Goal: Information Seeking & Learning: Learn about a topic

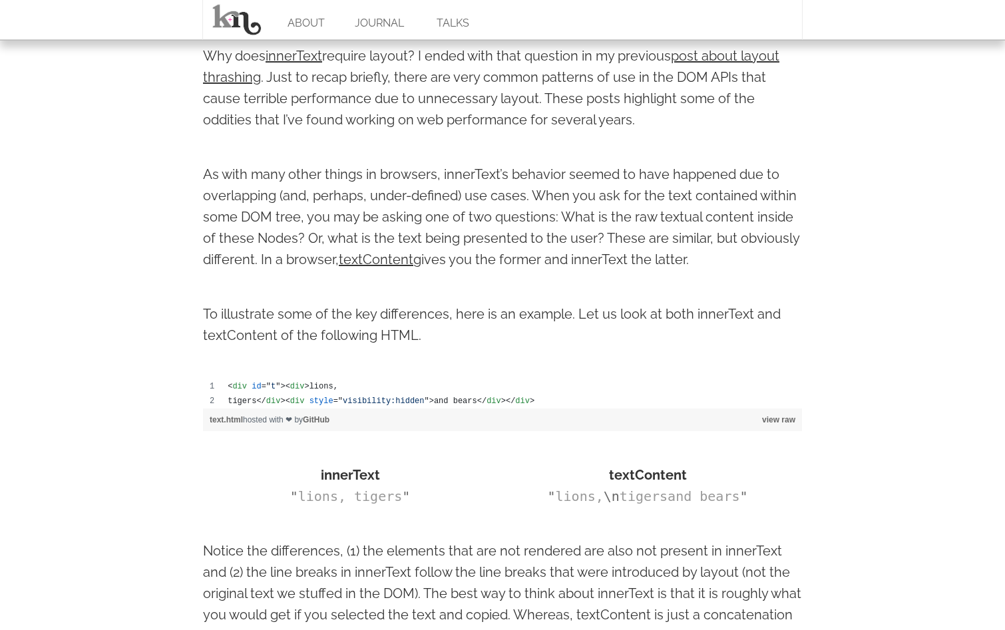
scroll to position [543, 0]
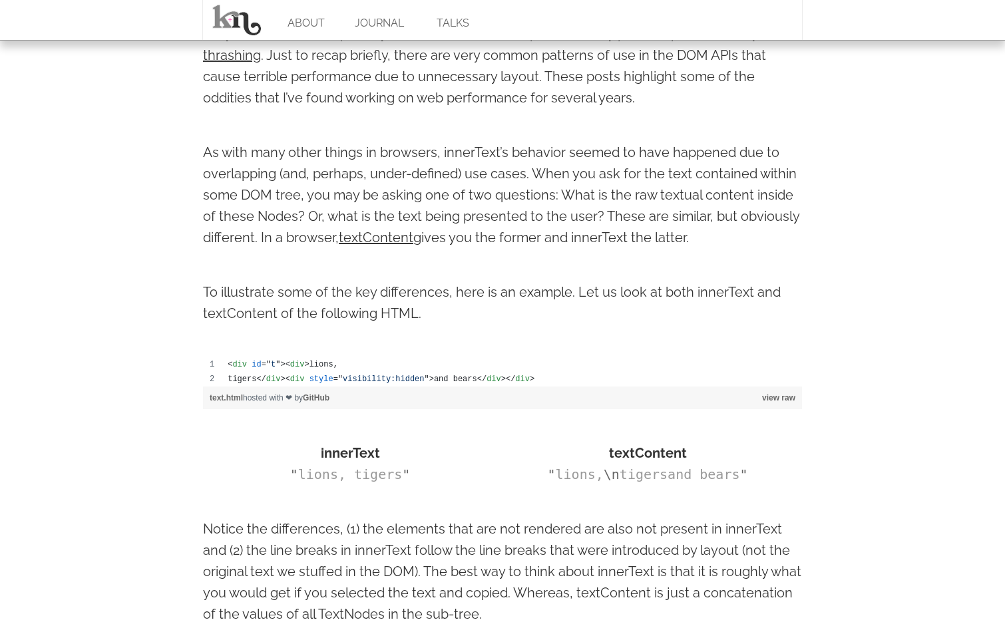
click at [98, 458] on body "ABOUT JOURNAL TALKS innerText vs. textContent Feb 27 2013 keyboard_arrow_left k…" at bounding box center [502, 548] width 1005 height 2183
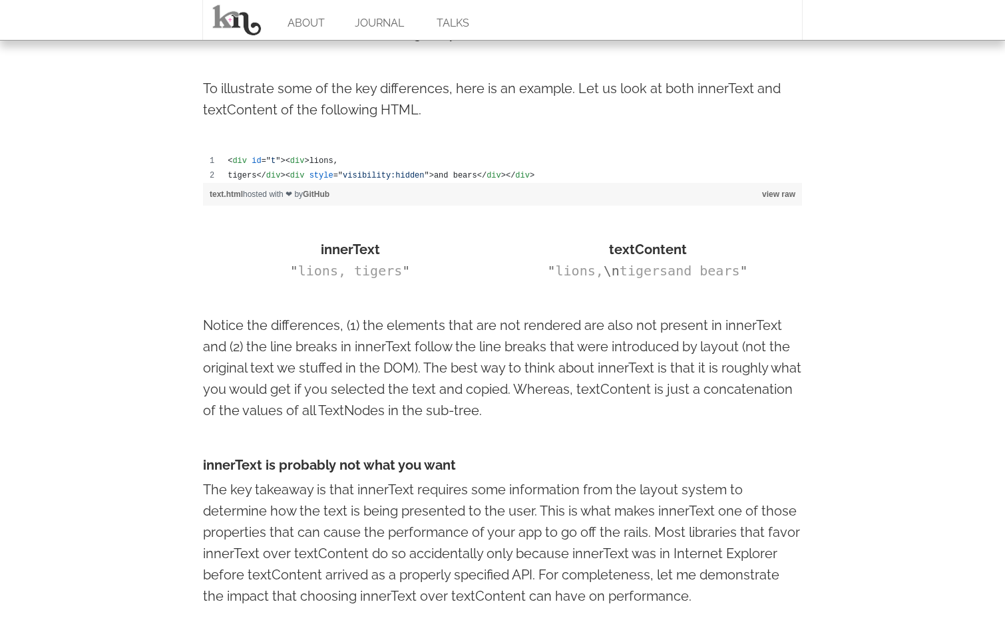
scroll to position [815, 0]
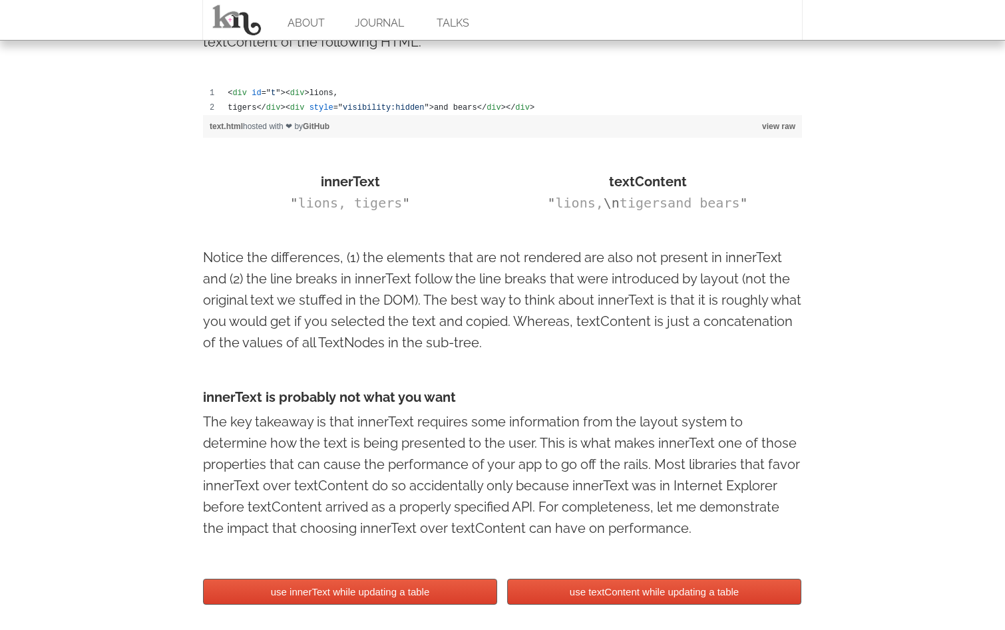
click at [180, 452] on body "ABOUT JOURNAL TALKS innerText vs. textContent Feb 27 2013 keyboard_arrow_left k…" at bounding box center [502, 276] width 1005 height 2183
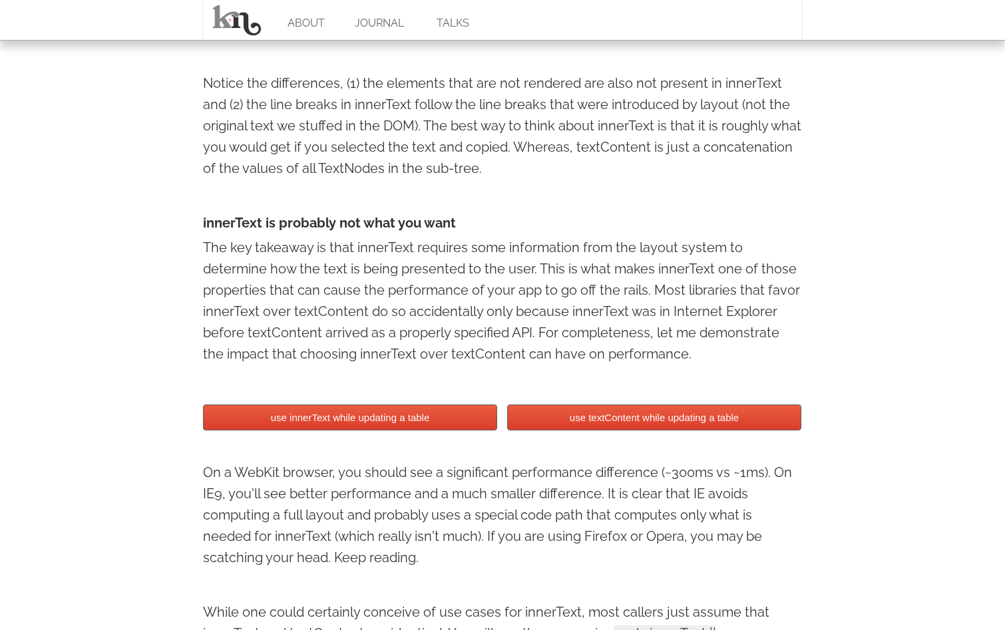
scroll to position [1018, 0]
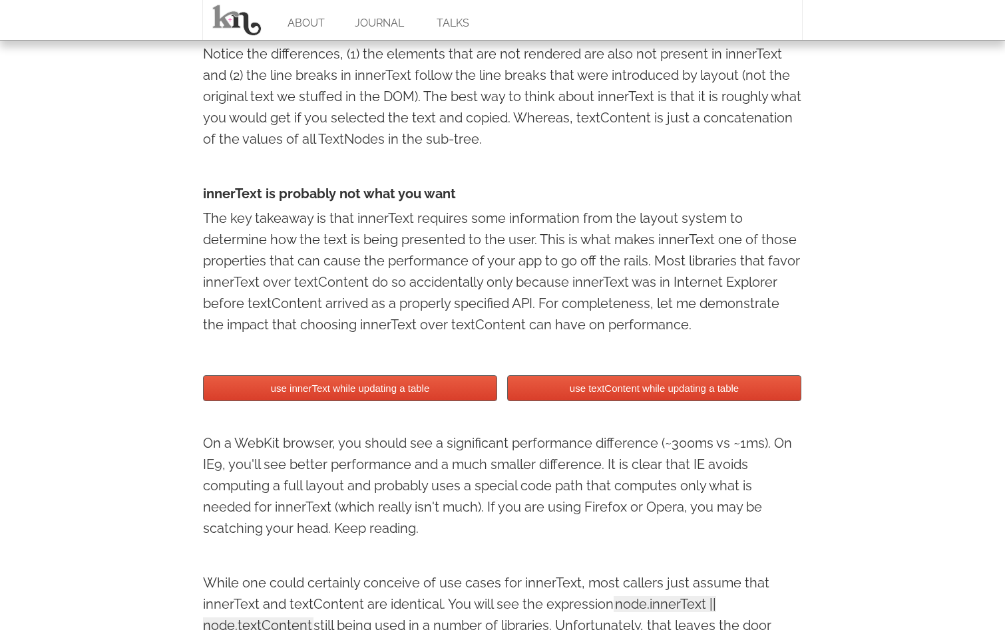
click at [379, 401] on button "use innerText while updating a table" at bounding box center [350, 388] width 294 height 26
click at [608, 397] on button "use textContent while updating a table" at bounding box center [654, 388] width 294 height 26
click at [407, 389] on button "use innerText while updating a table" at bounding box center [350, 388] width 294 height 26
click at [602, 388] on button "use textContent while updating a table" at bounding box center [654, 388] width 294 height 26
click at [591, 394] on button "use textContent while updating a table" at bounding box center [654, 388] width 294 height 26
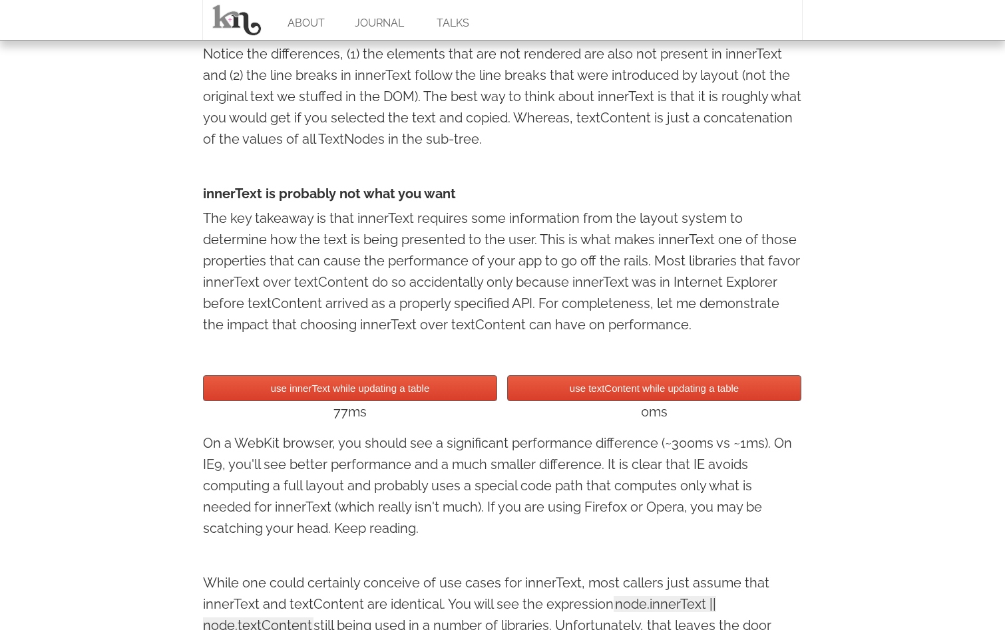
click at [591, 394] on button "use textContent while updating a table" at bounding box center [654, 388] width 294 height 26
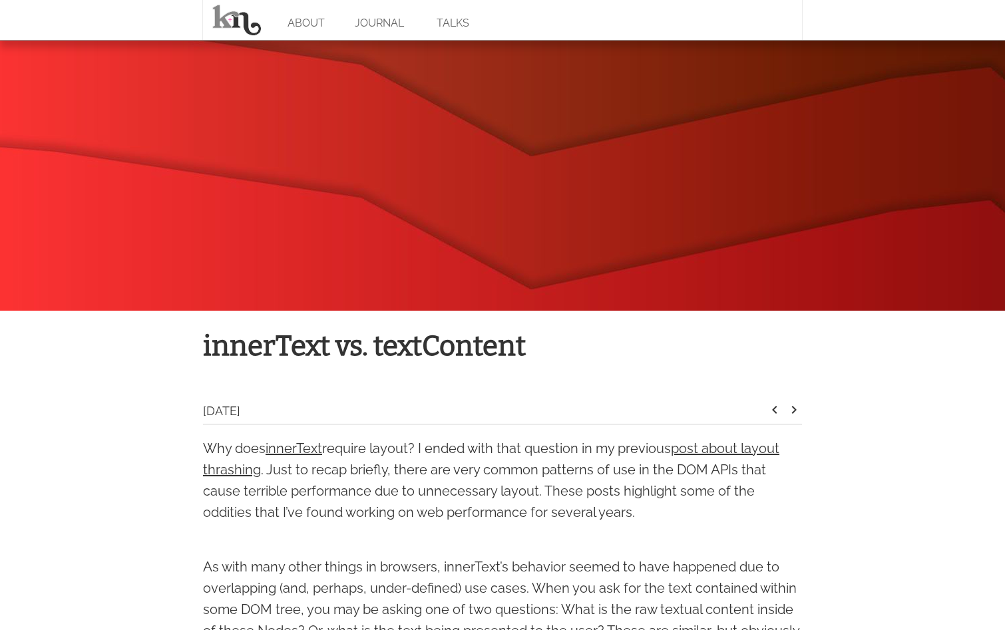
scroll to position [0, 0]
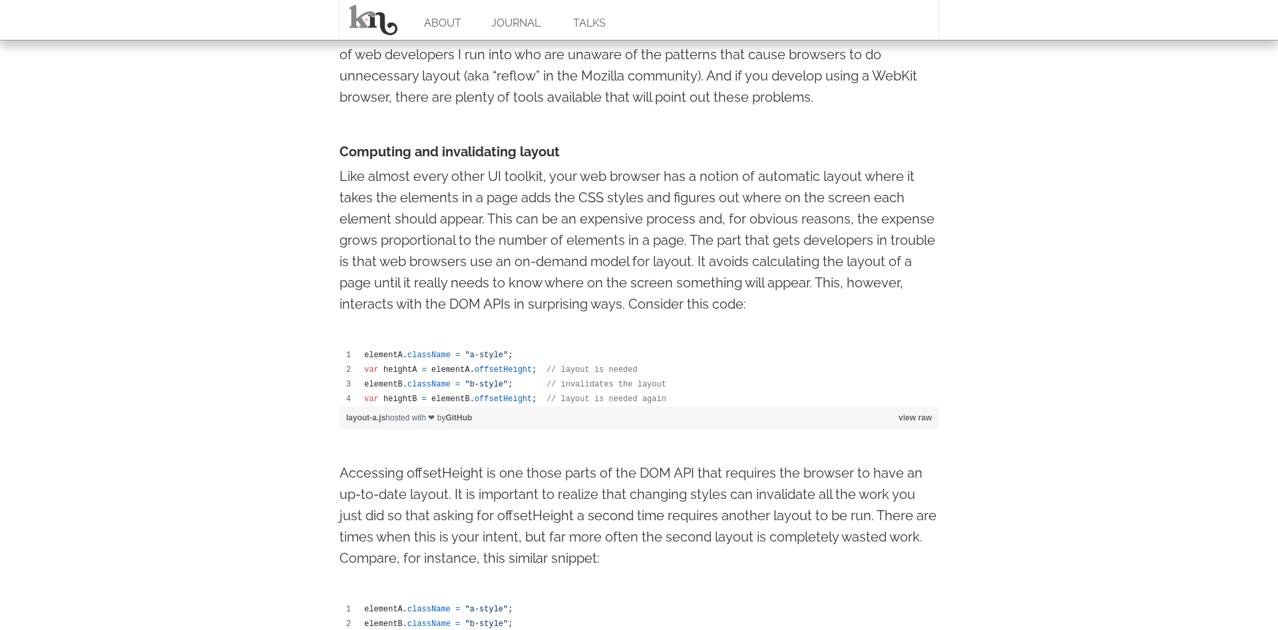
scroll to position [611, 0]
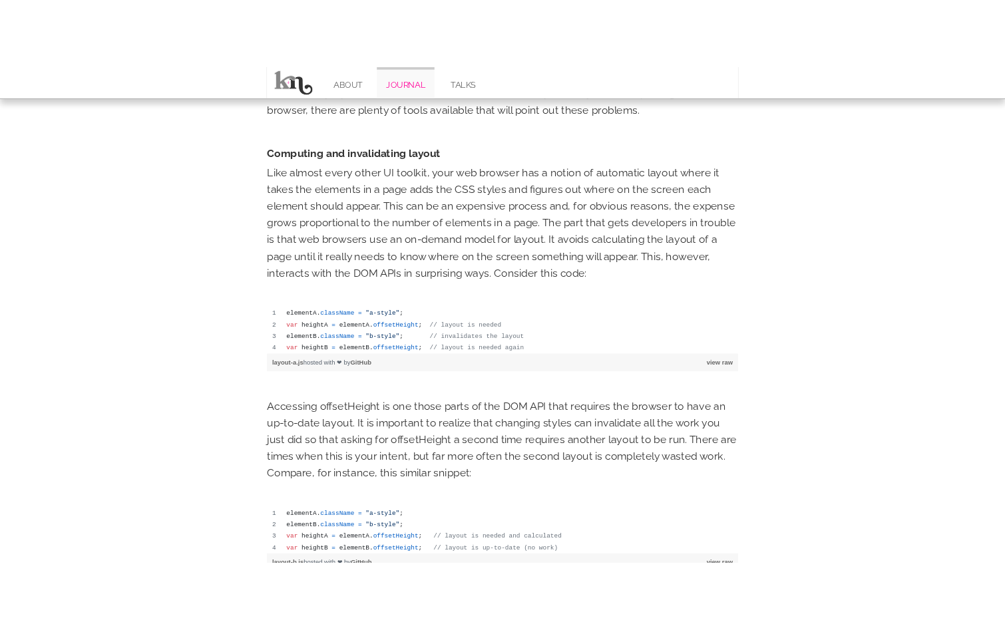
scroll to position [747, 0]
